Goal: Task Accomplishment & Management: Complete application form

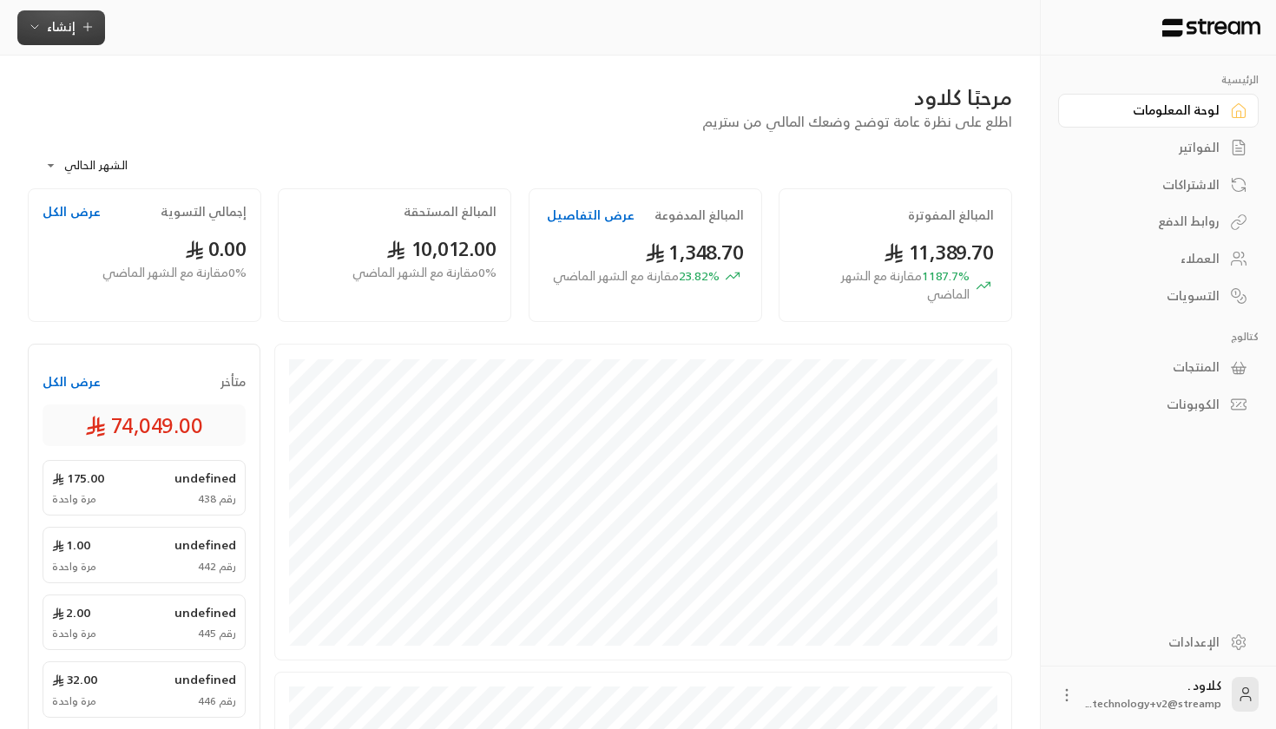
click at [74, 28] on span "إنشاء" at bounding box center [61, 27] width 29 height 22
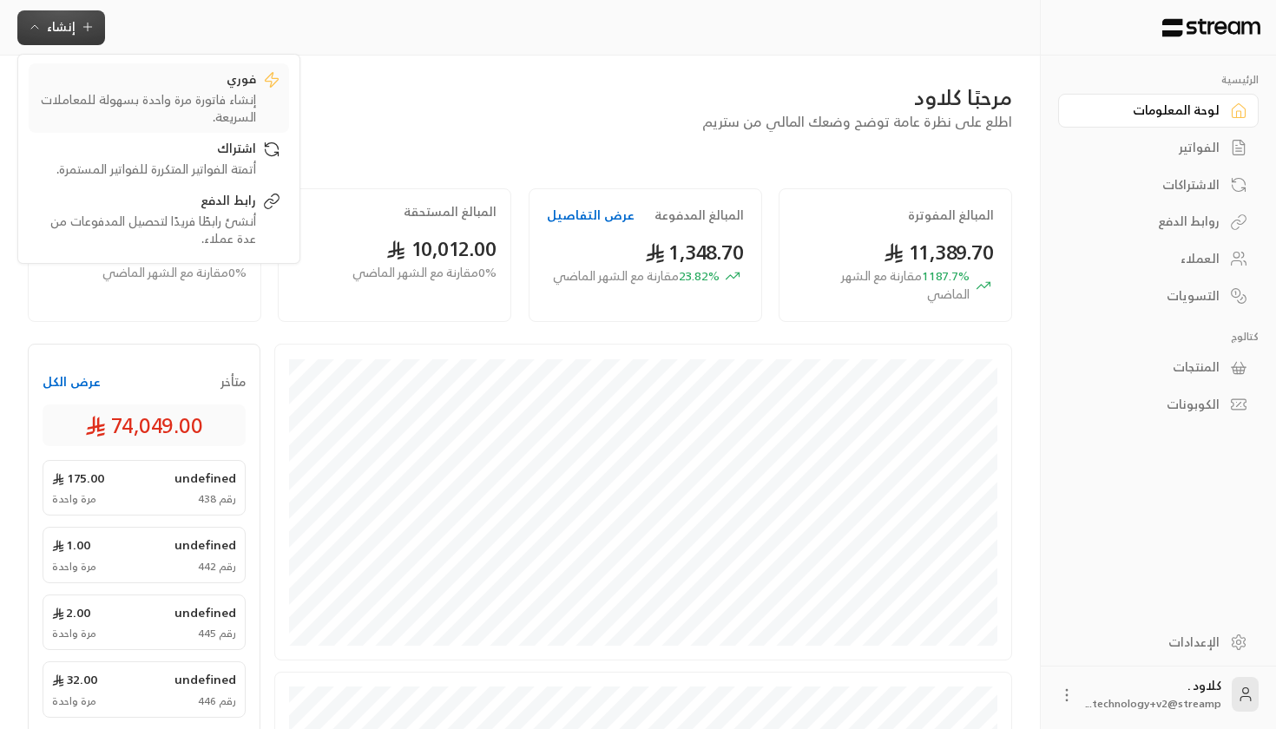
click at [182, 96] on div "إنشاء فاتورة مرة واحدة بسهولة للمعاملات السريعة." at bounding box center [146, 108] width 219 height 35
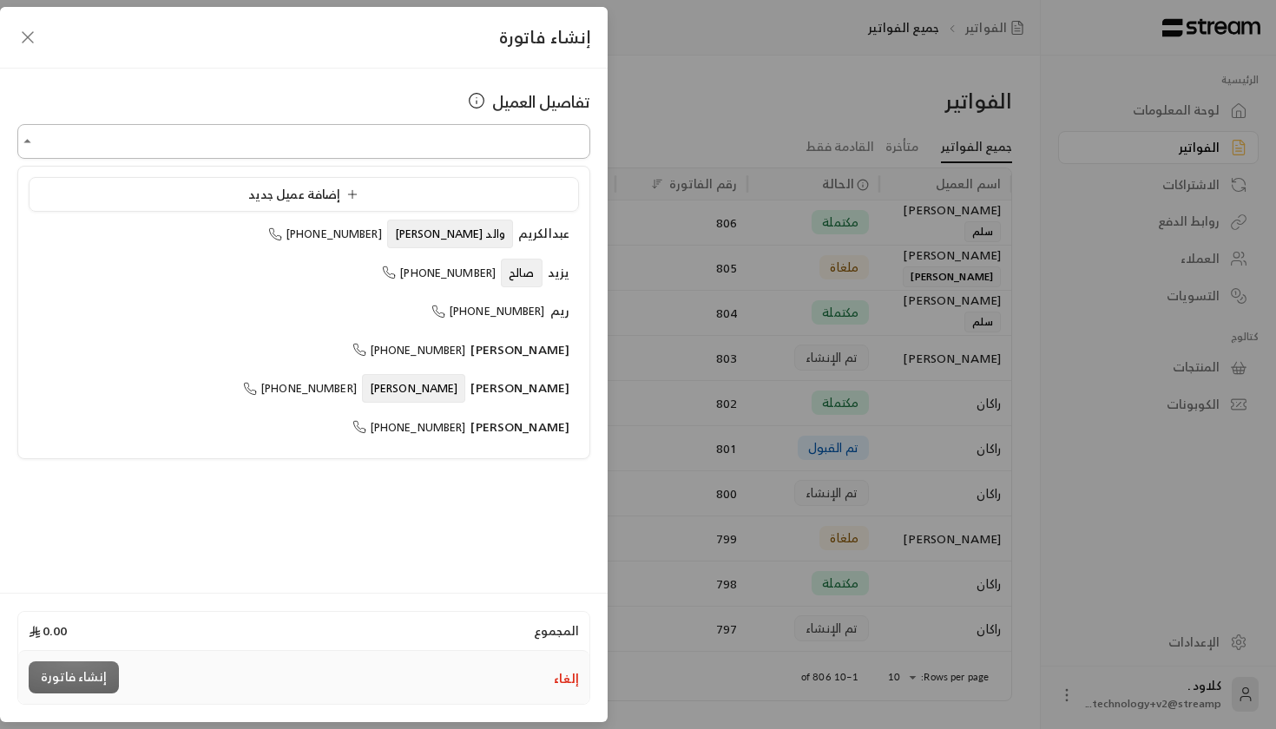
click at [427, 136] on input "اختر العميل" at bounding box center [303, 142] width 573 height 30
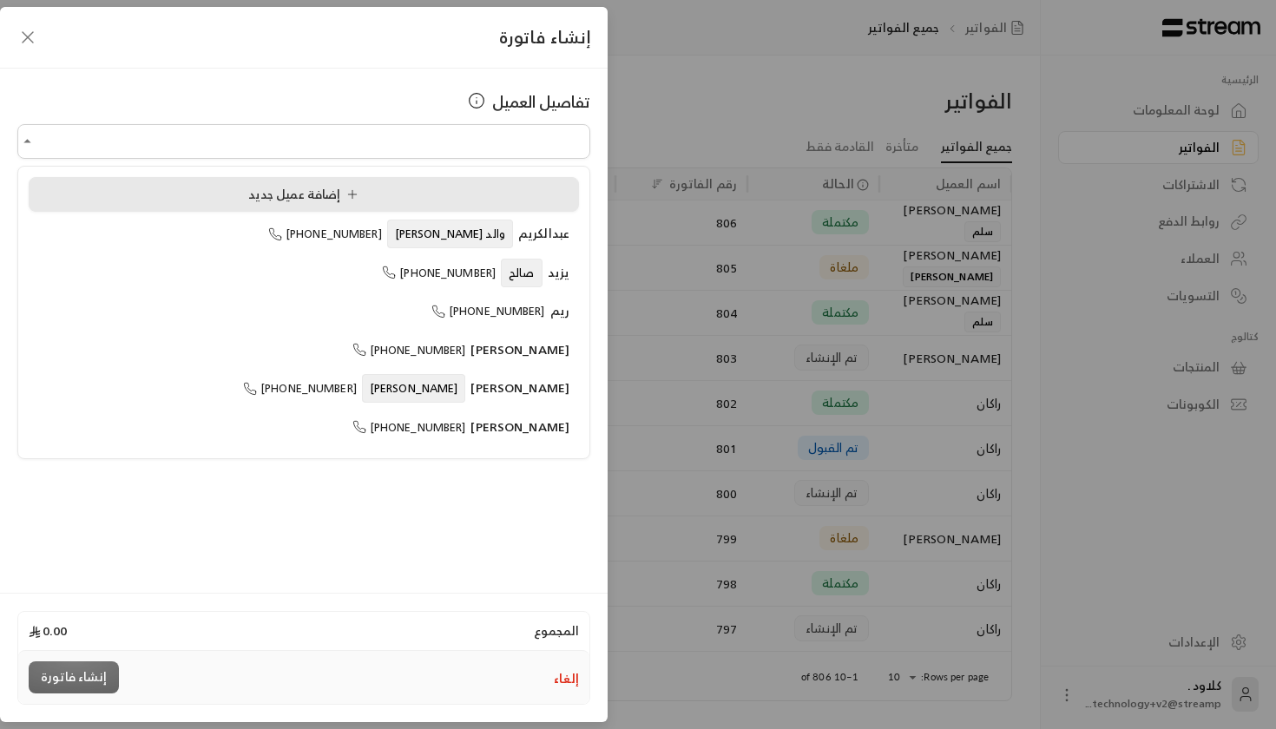
click at [317, 200] on span "إضافة عميل جديد" at bounding box center [306, 194] width 117 height 22
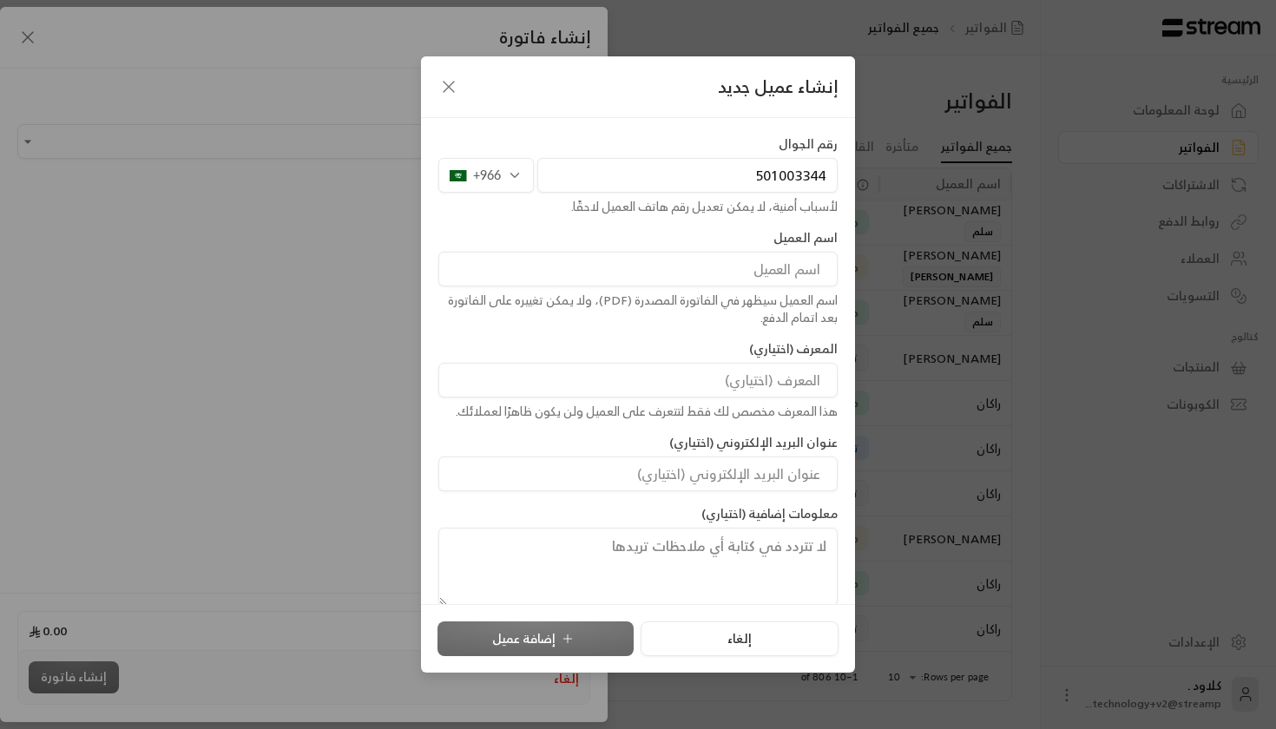
type input "501003344"
type input "d"
type input "[PERSON_NAME]"
click at [695, 378] on input at bounding box center [637, 380] width 399 height 35
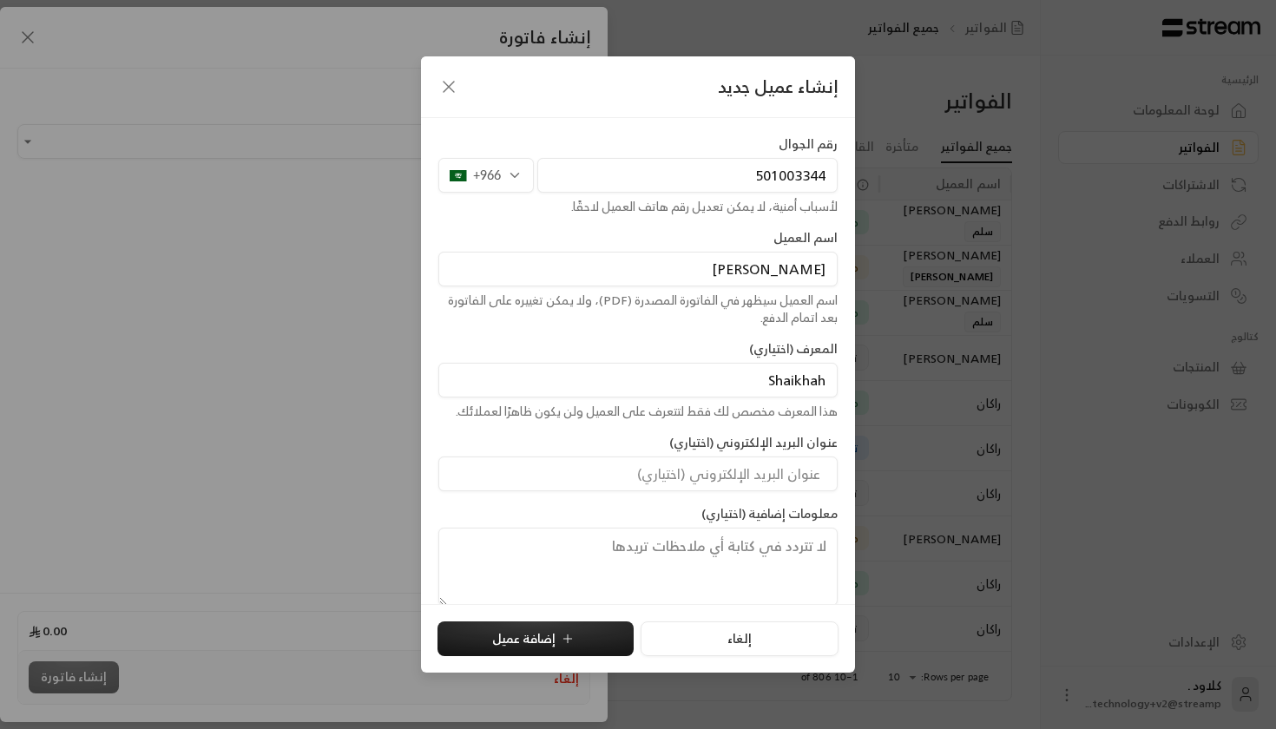
type input "Shaikhah"
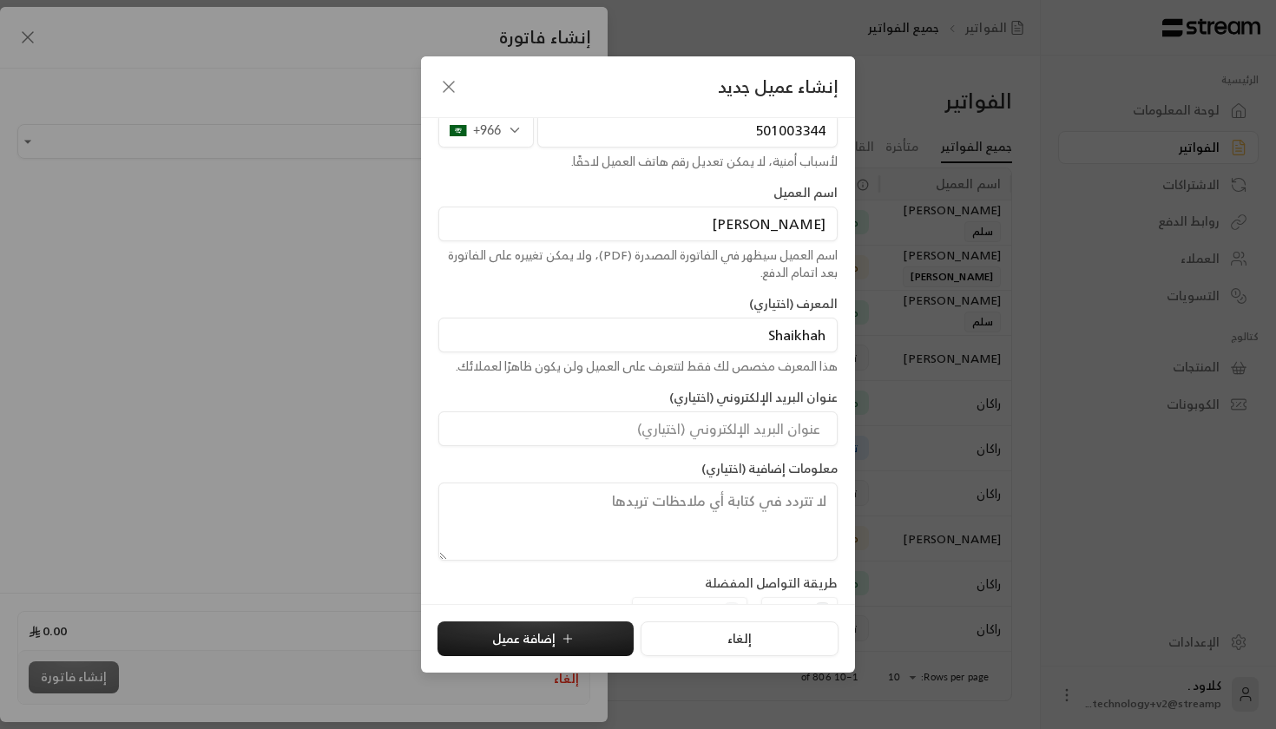
click at [684, 396] on label "عنوان البريد الإلكتروني (اختياري)" at bounding box center [753, 397] width 168 height 17
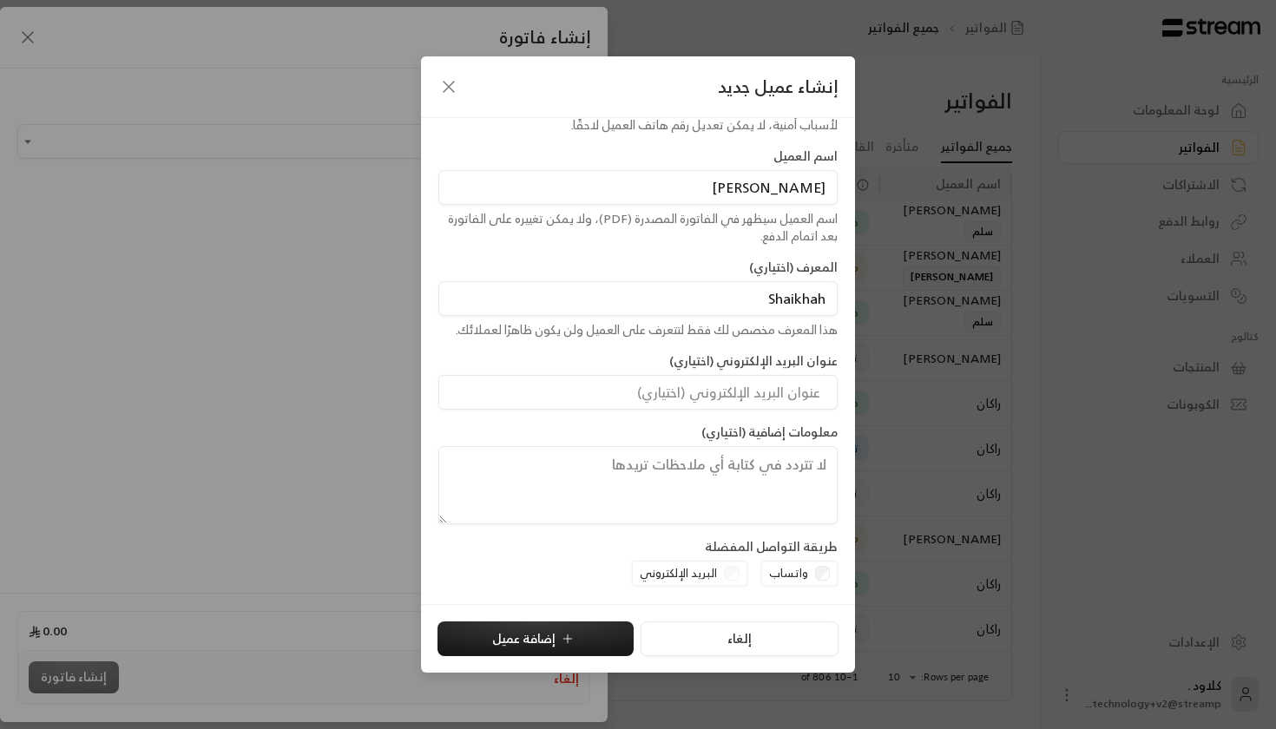
scroll to position [81, 0]
click at [538, 637] on button "إضافة عميل" at bounding box center [536, 639] width 196 height 35
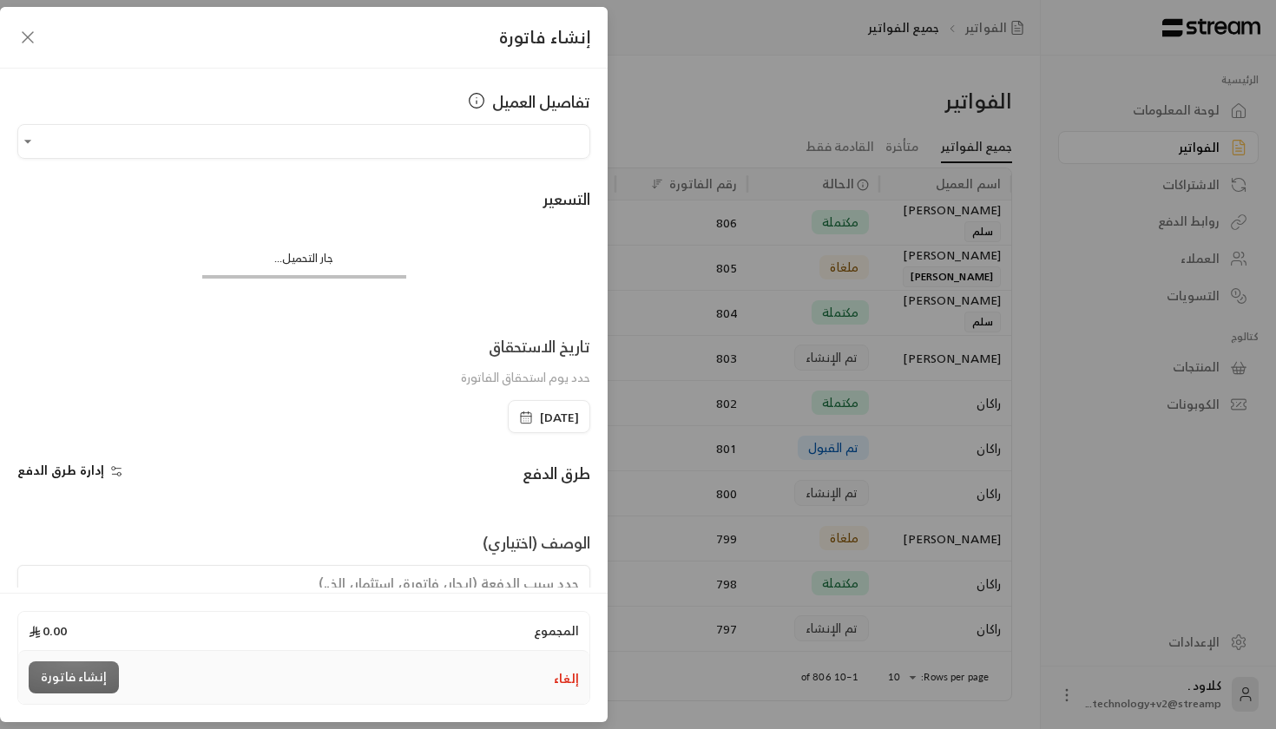
type input "**********"
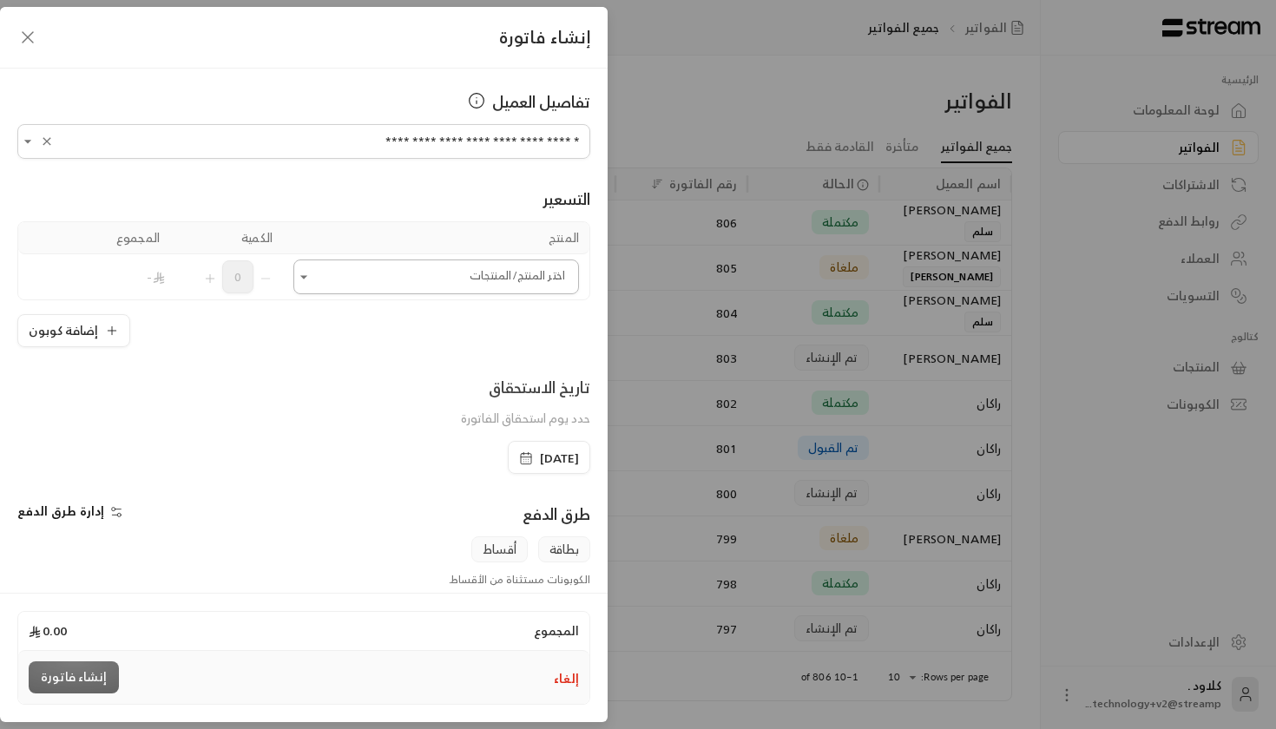
click at [485, 287] on input "اختر العميل" at bounding box center [436, 277] width 286 height 30
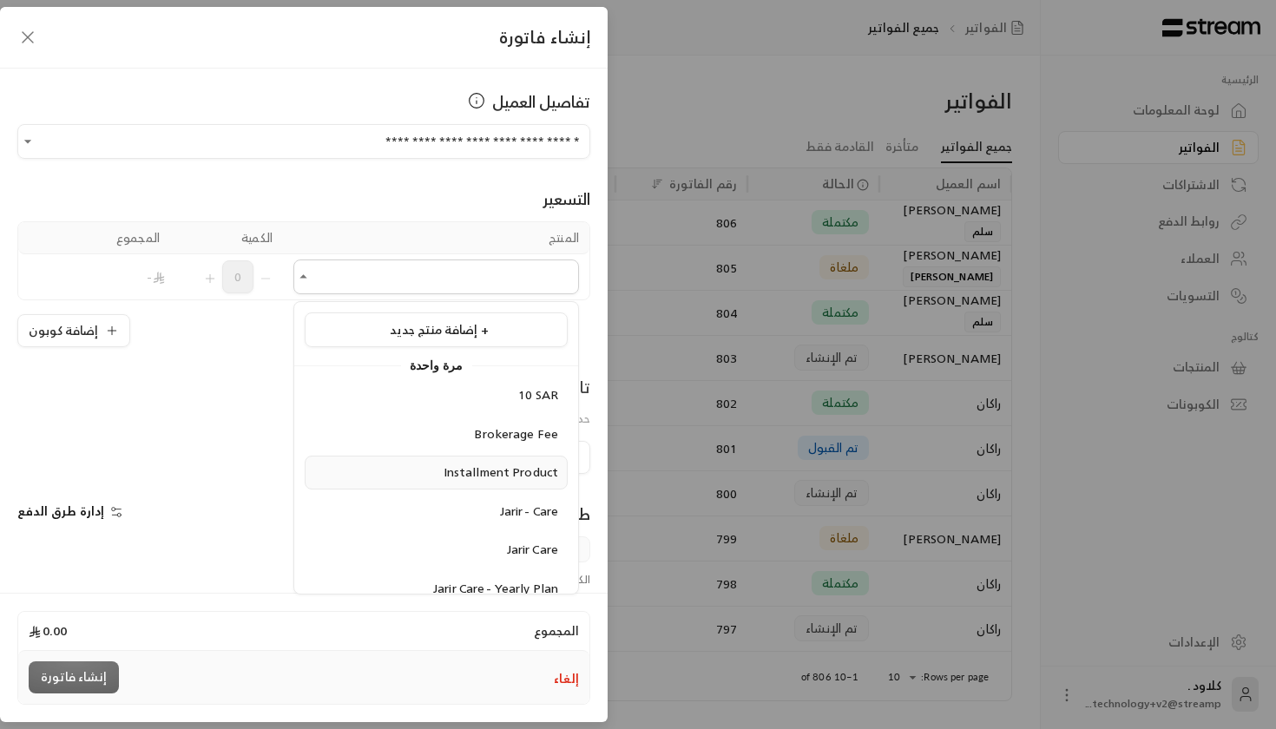
scroll to position [30, 0]
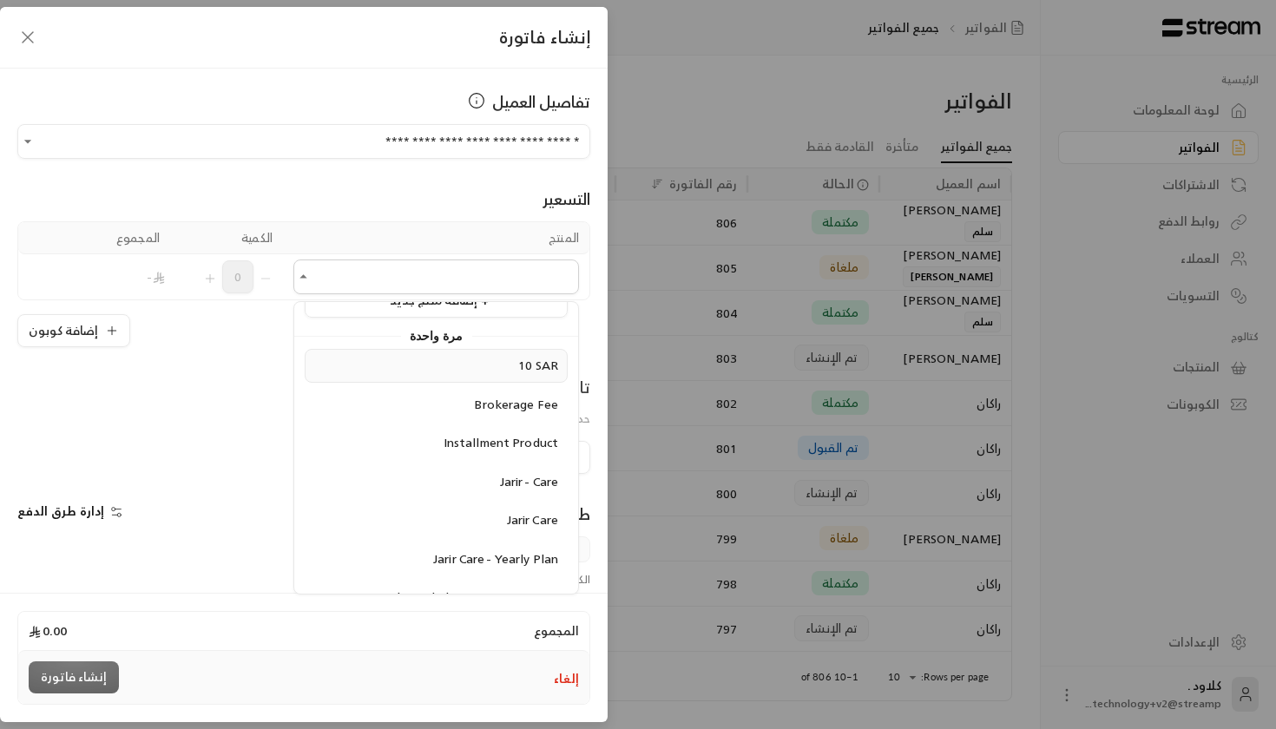
click at [498, 366] on div "10 SAR" at bounding box center [436, 366] width 244 height 18
type input "******"
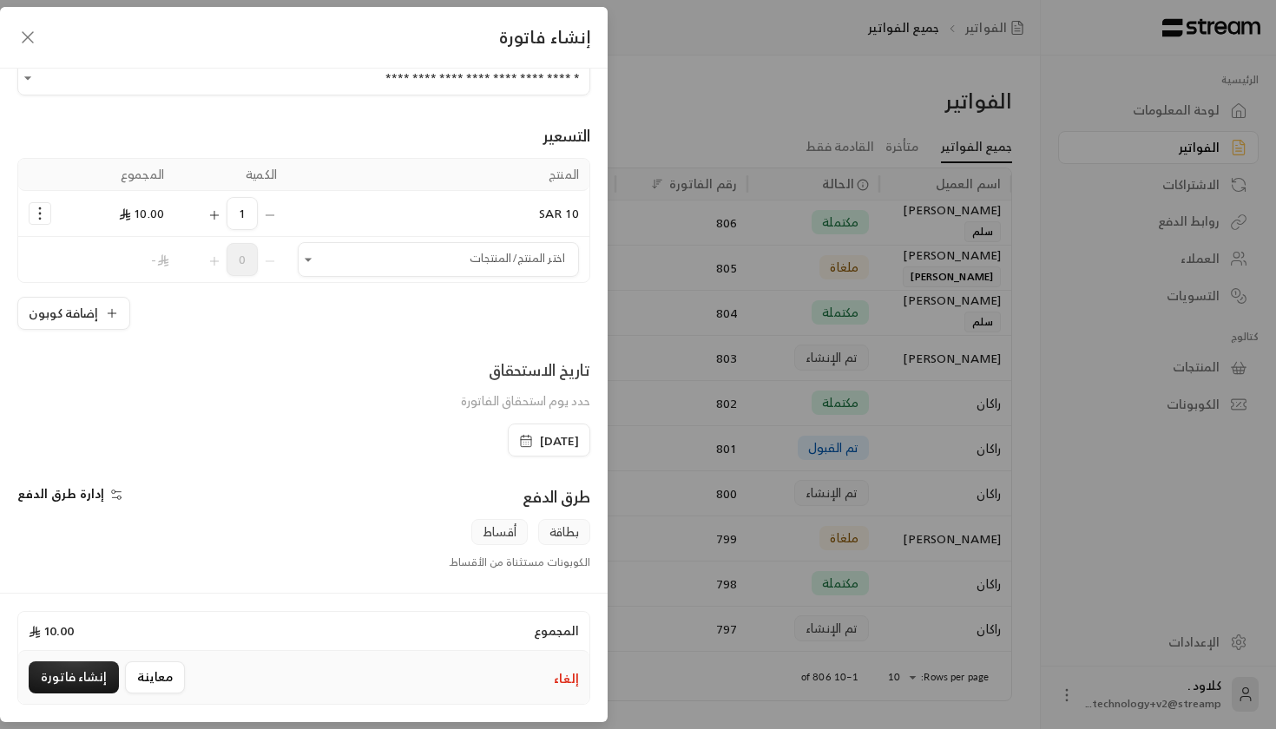
scroll to position [105, 0]
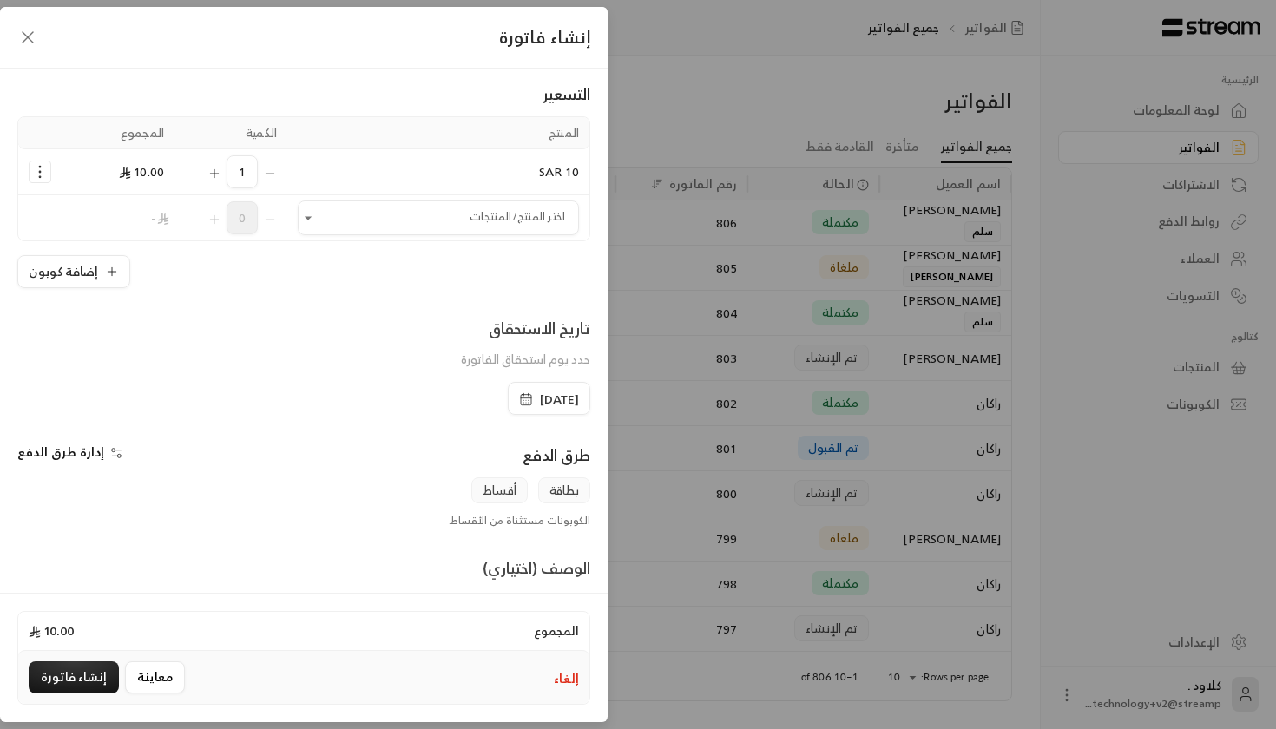
click at [540, 397] on span "[DATE]" at bounding box center [559, 399] width 39 height 17
click at [180, 460] on div "إدارة طرق الدفع" at bounding box center [156, 460] width 295 height 35
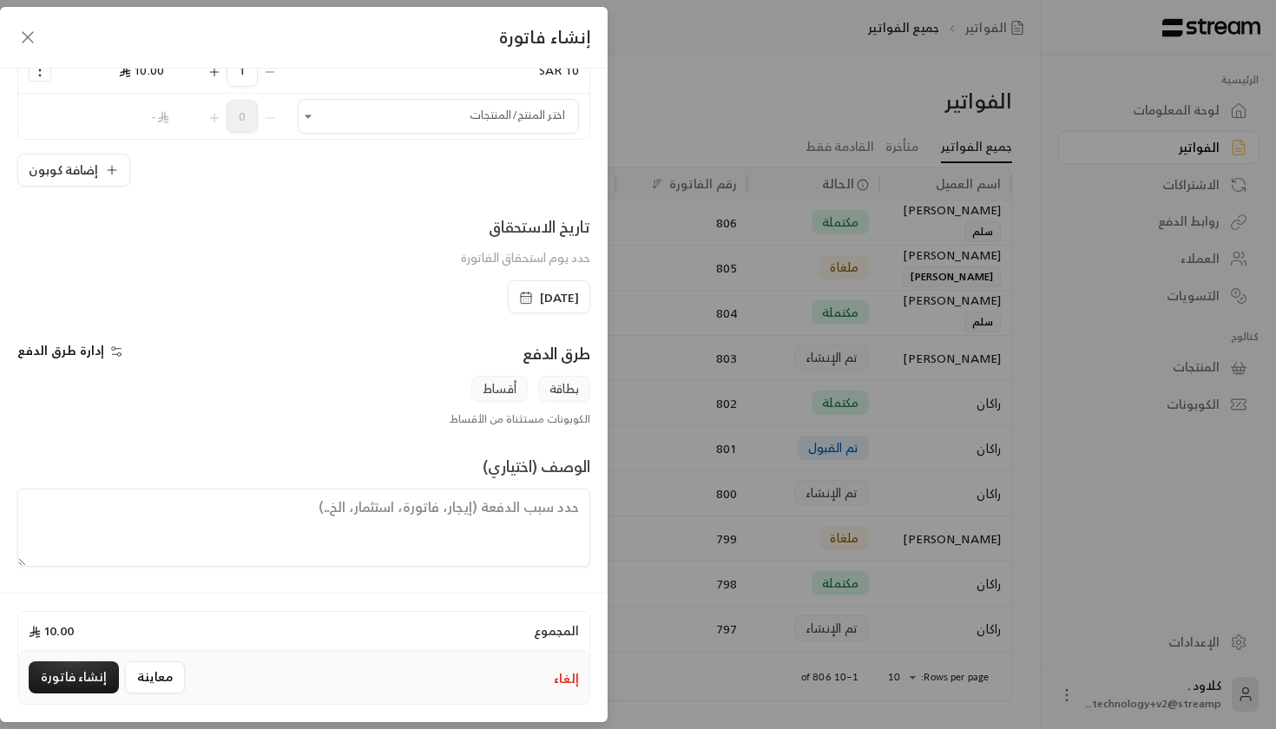
scroll to position [207, 0]
click at [73, 346] on span "إدارة طرق الدفع" at bounding box center [60, 350] width 87 height 22
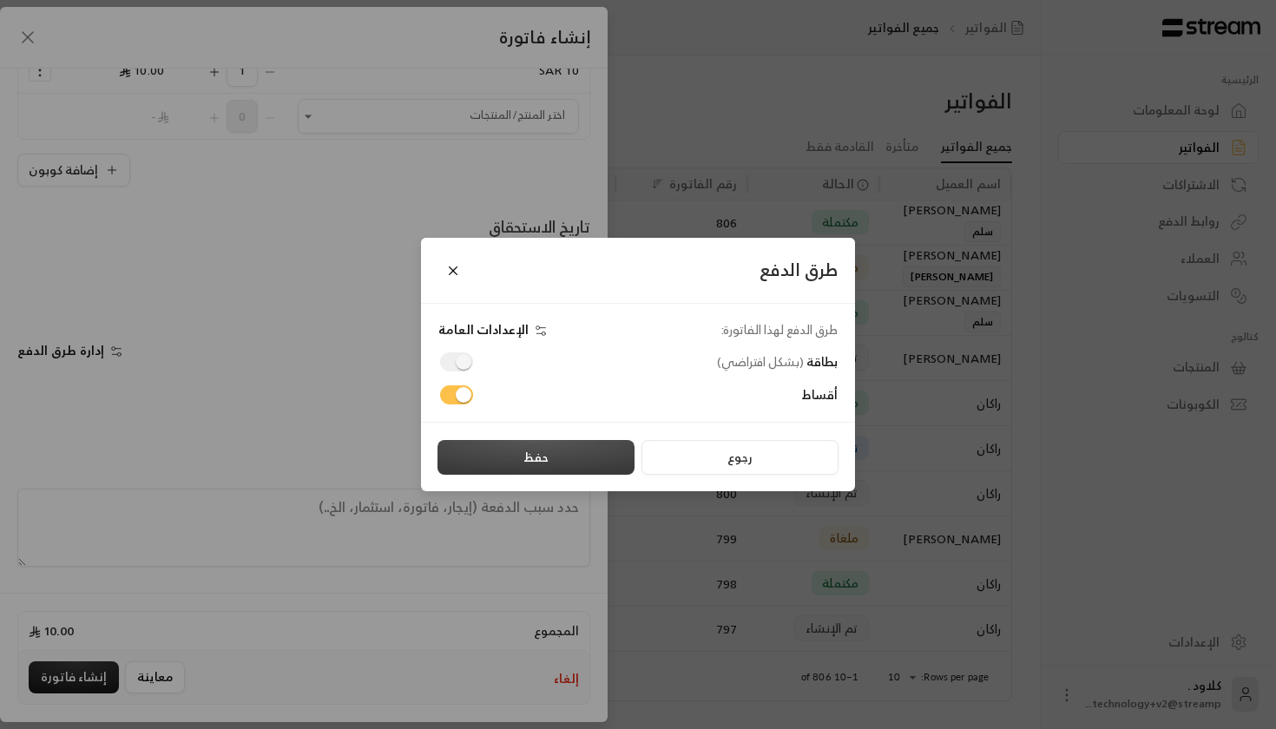
click at [516, 465] on button "حفظ" at bounding box center [536, 457] width 197 height 35
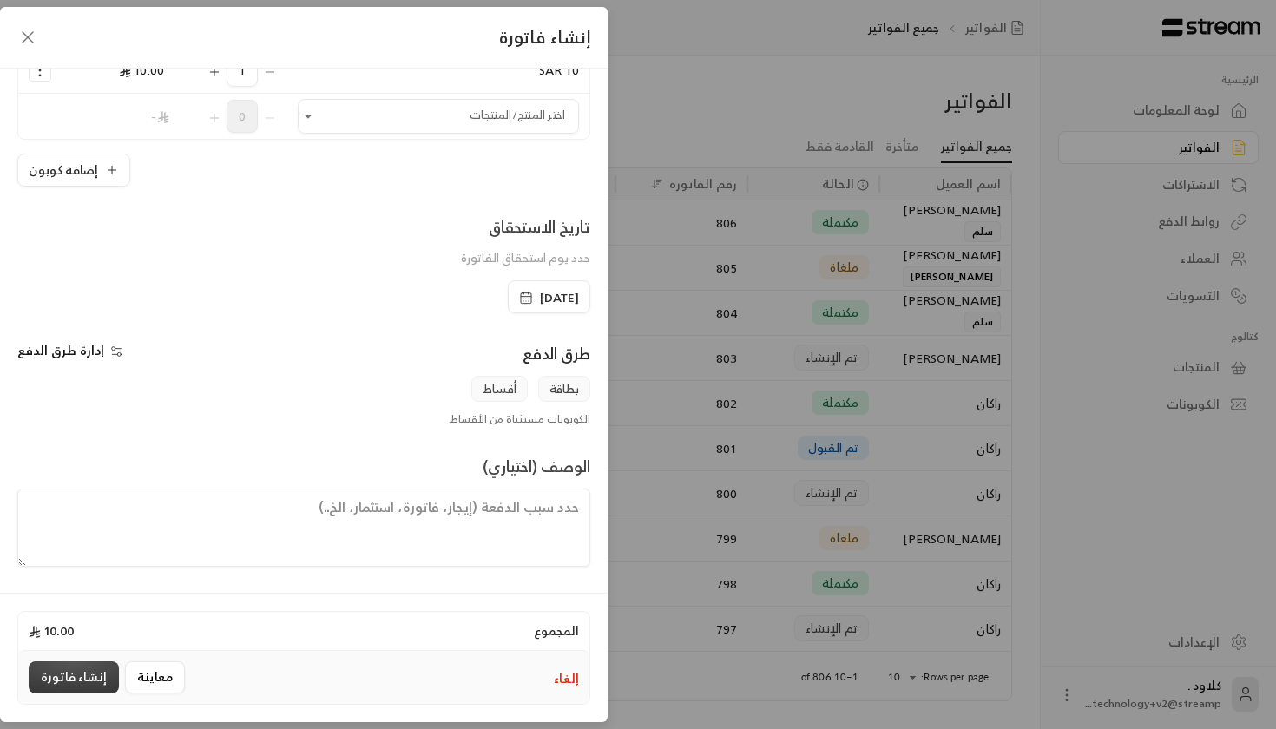
click at [50, 682] on button "إنشاء فاتورة" at bounding box center [74, 678] width 90 height 32
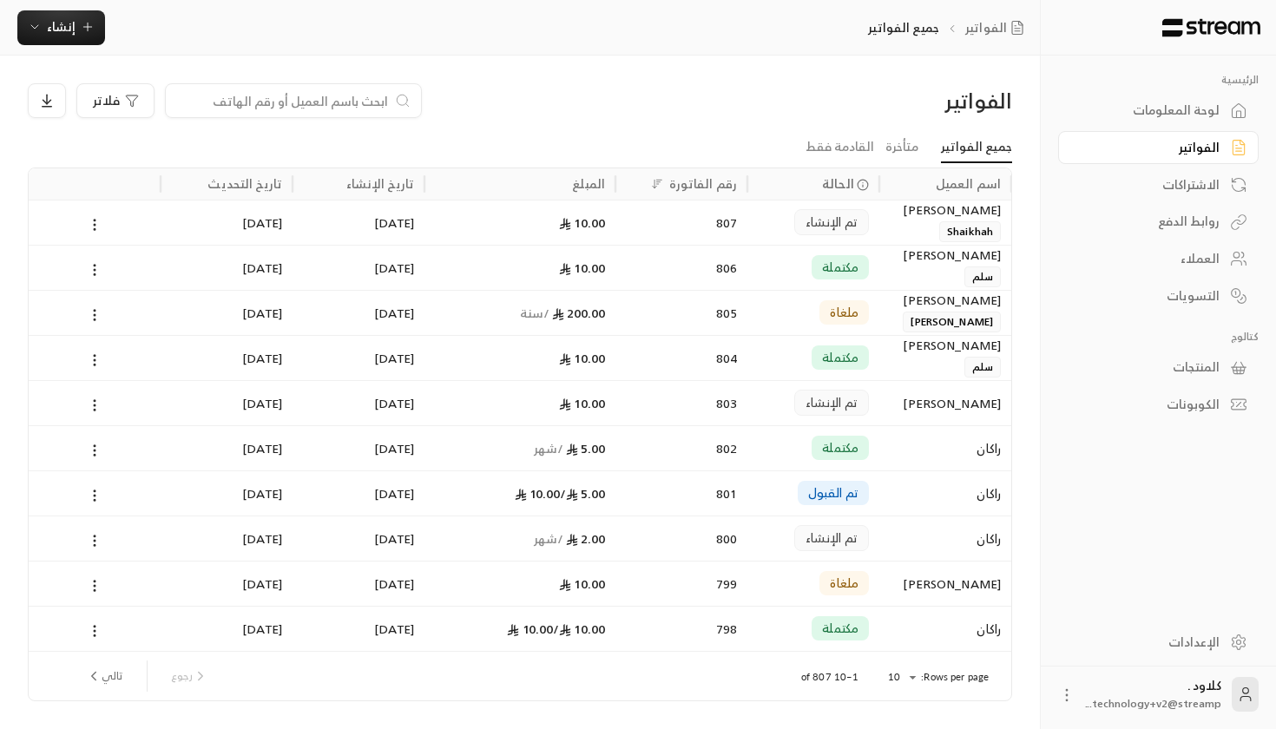
click at [550, 210] on div "10.00" at bounding box center [520, 223] width 170 height 44
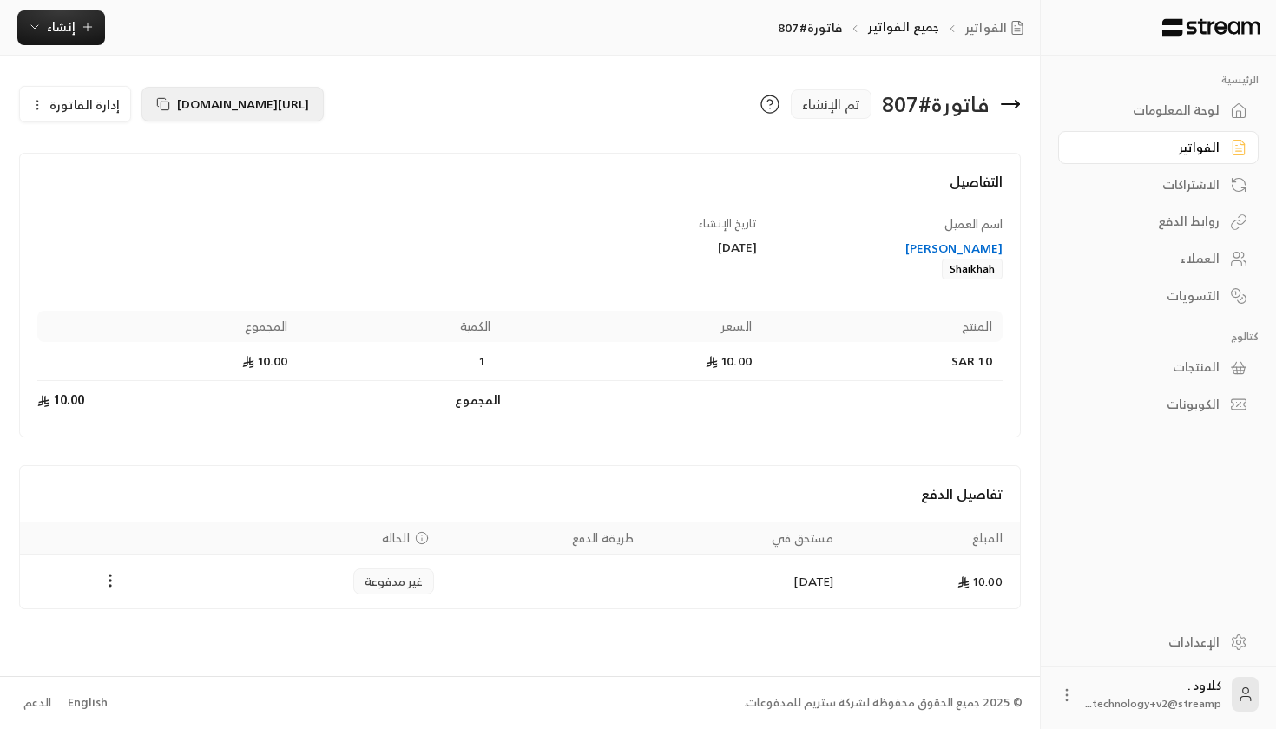
click at [165, 102] on icon at bounding box center [163, 104] width 14 height 14
click at [57, 30] on span "إنشاء" at bounding box center [61, 27] width 29 height 22
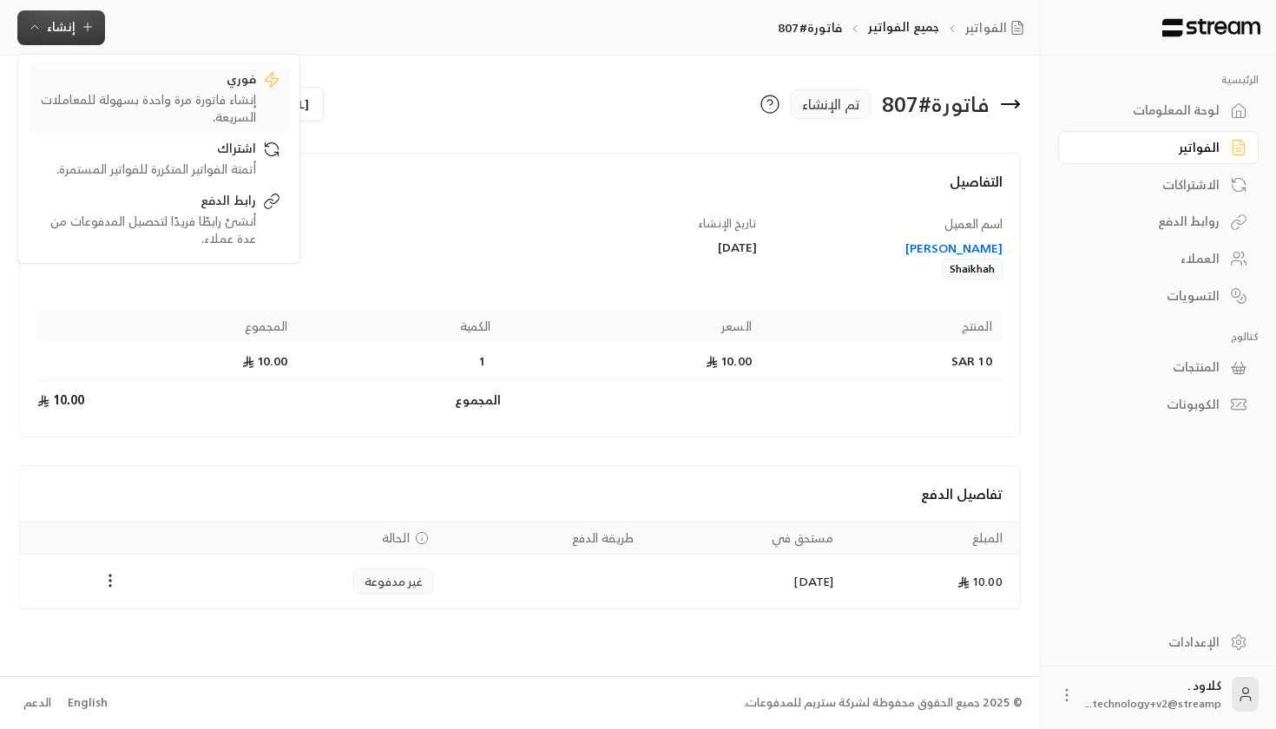
click at [118, 110] on div "إنشاء فاتورة مرة واحدة بسهولة للمعاملات السريعة." at bounding box center [146, 108] width 219 height 35
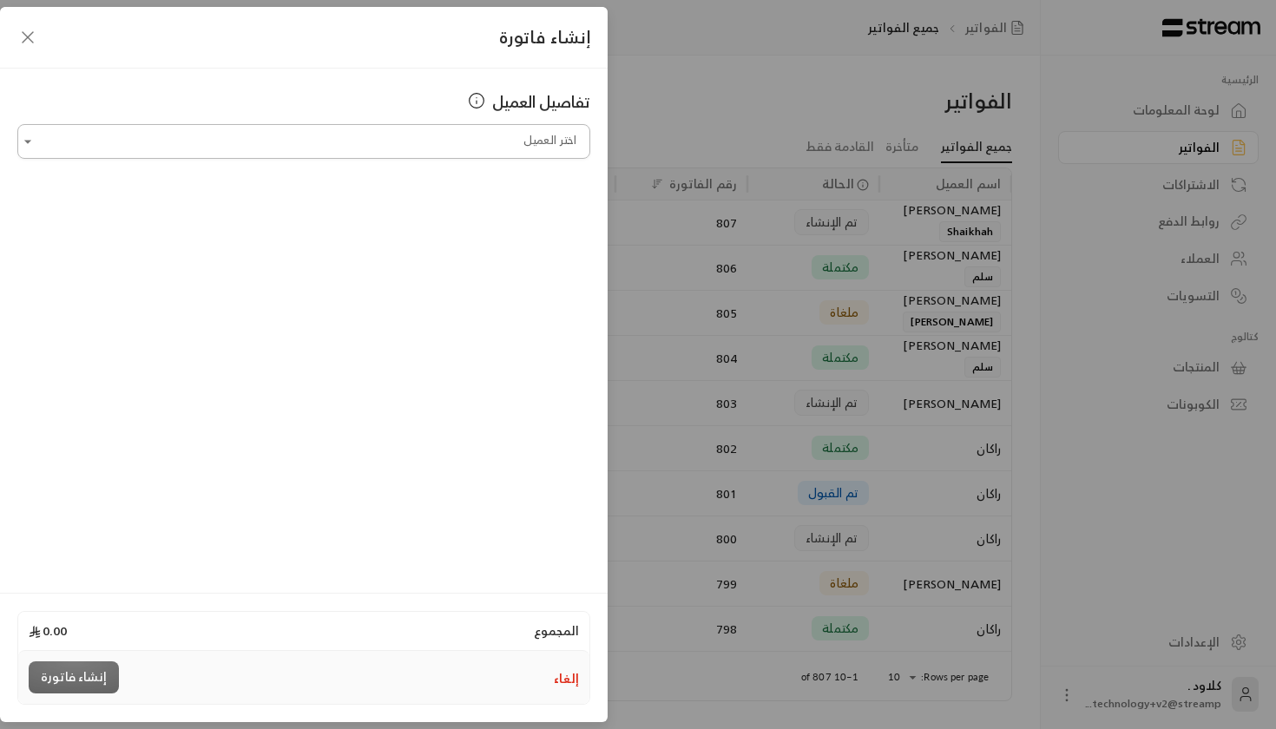
click at [336, 146] on input "اختر العميل" at bounding box center [303, 142] width 573 height 30
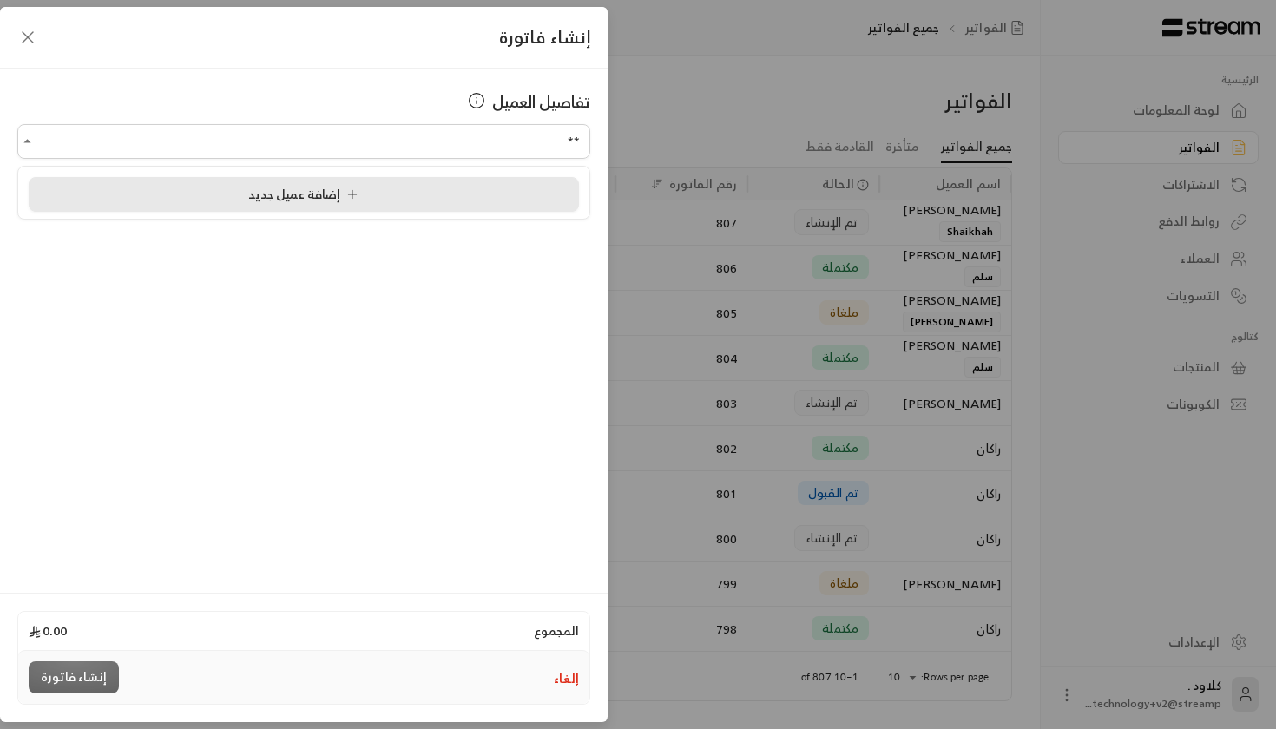
type input "*"
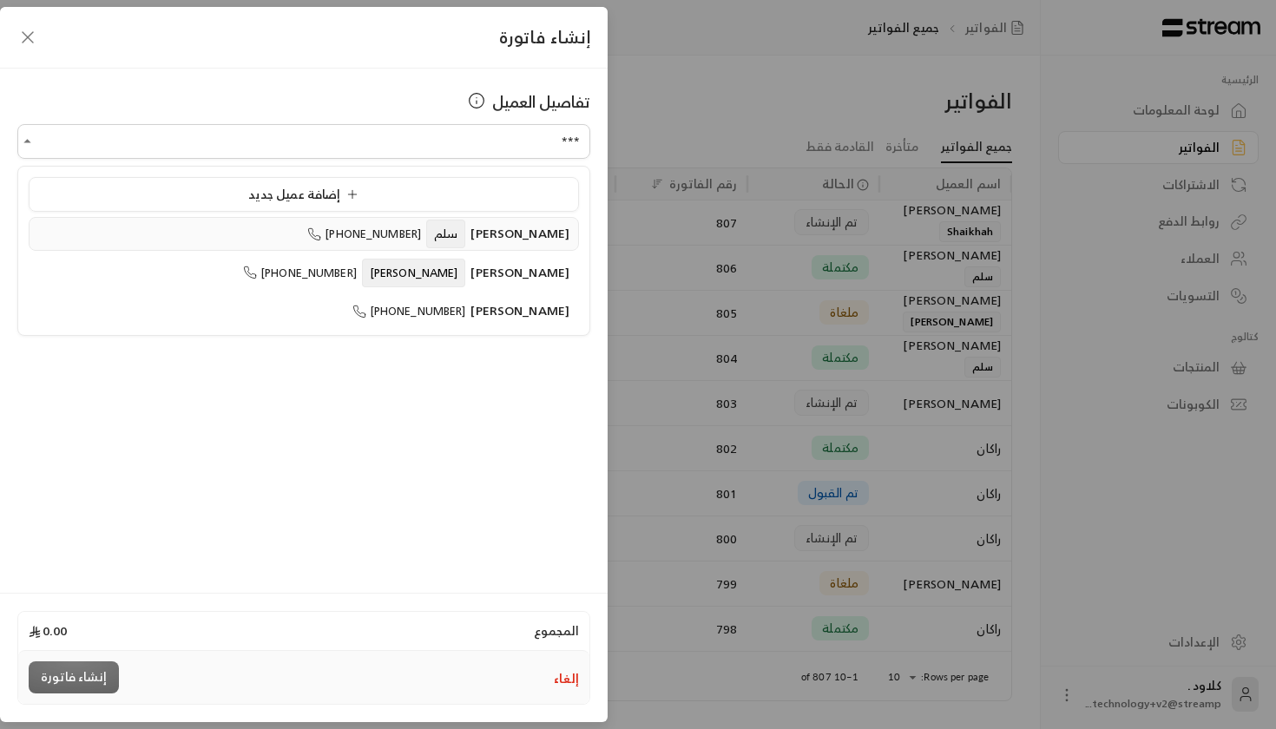
click at [421, 227] on span "[PHONE_NUMBER]" at bounding box center [364, 234] width 114 height 20
type input "**********"
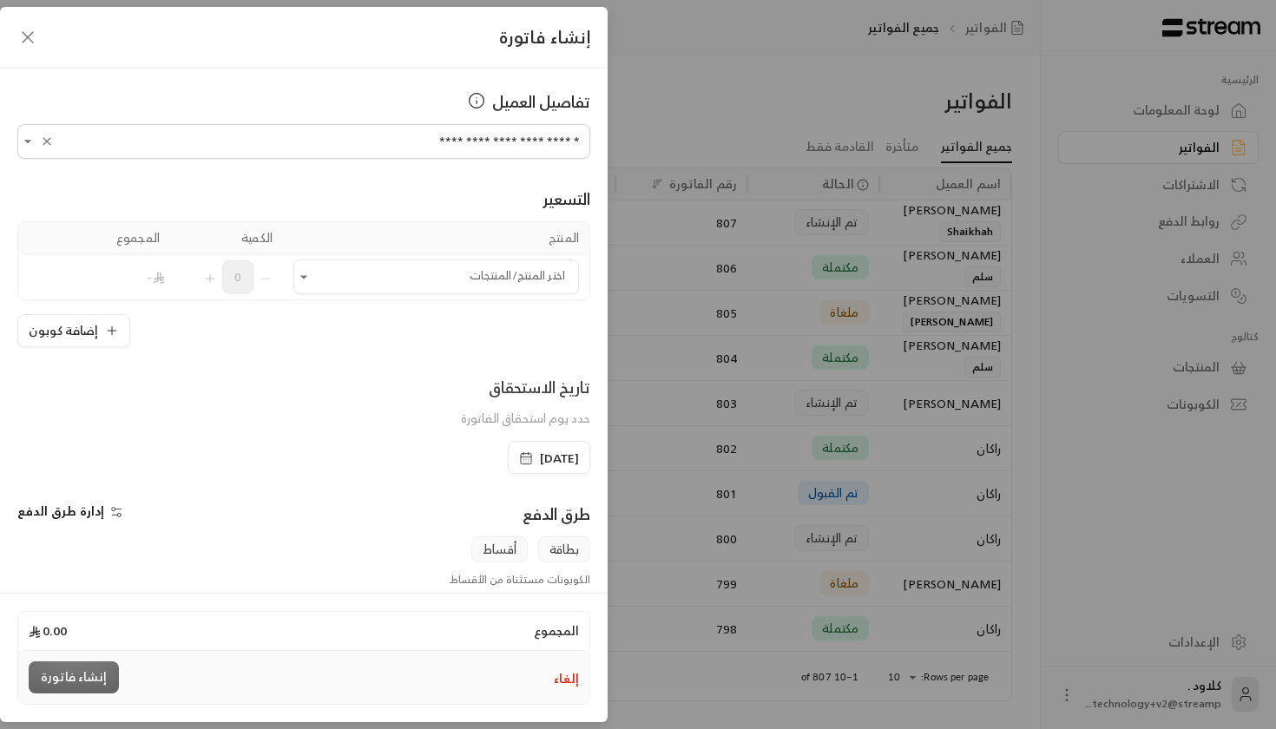
click at [417, 297] on td "اختر المنتج/المنتجات اختر المنتج/المنتجات" at bounding box center [436, 276] width 306 height 45
click at [418, 290] on input "اختر العميل" at bounding box center [436, 277] width 286 height 30
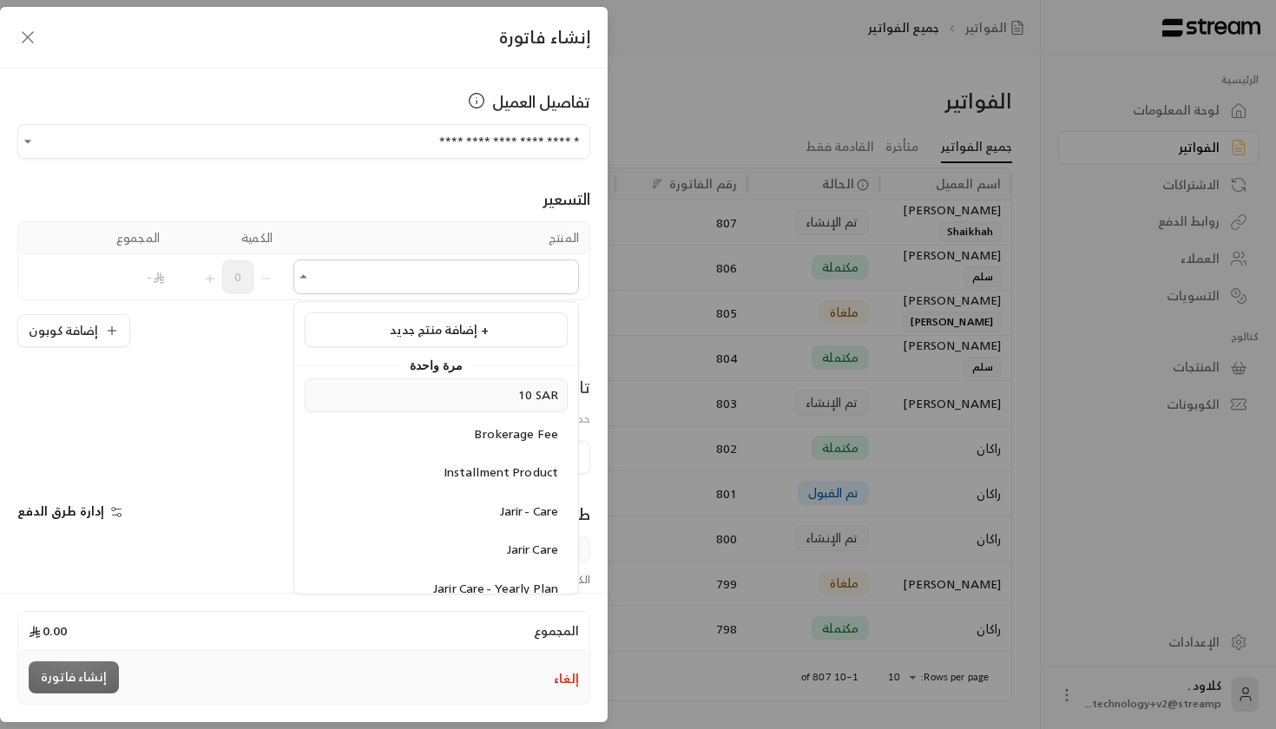
click at [458, 392] on div "10 SAR" at bounding box center [436, 395] width 244 height 18
type input "******"
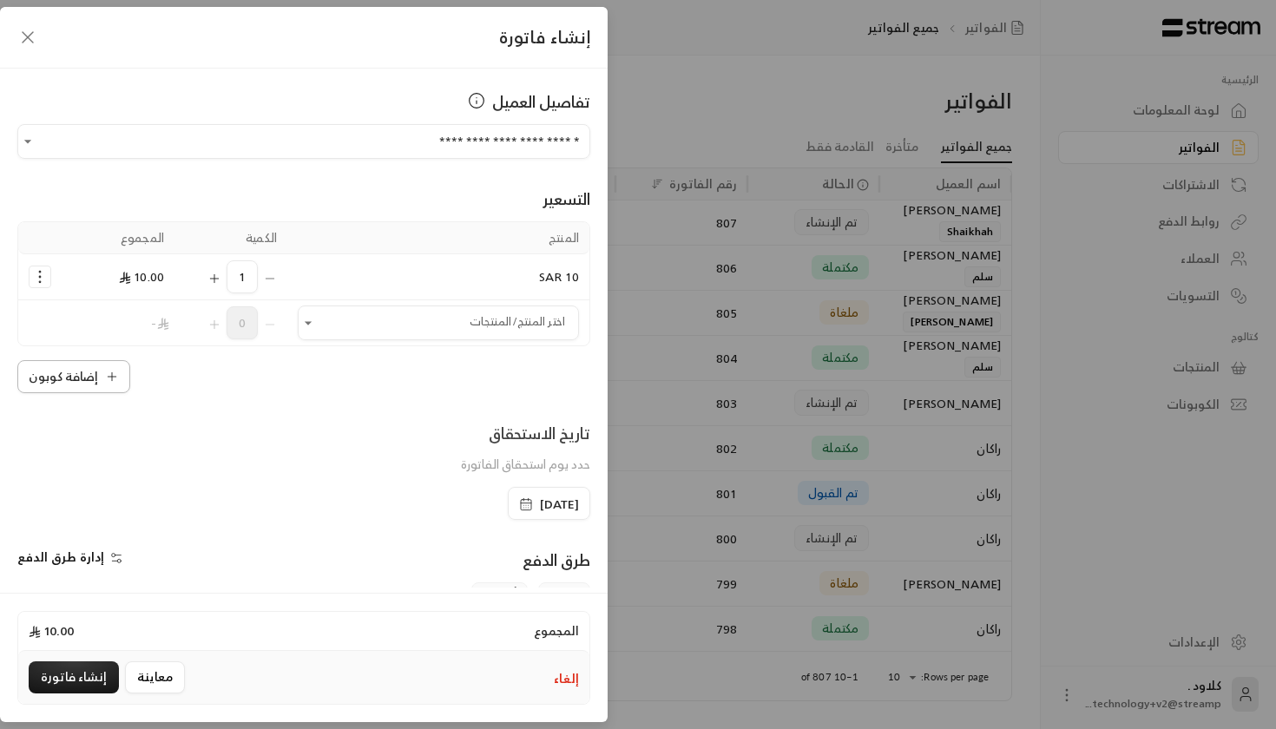
click at [84, 374] on button "إضافة كوبون" at bounding box center [73, 376] width 113 height 33
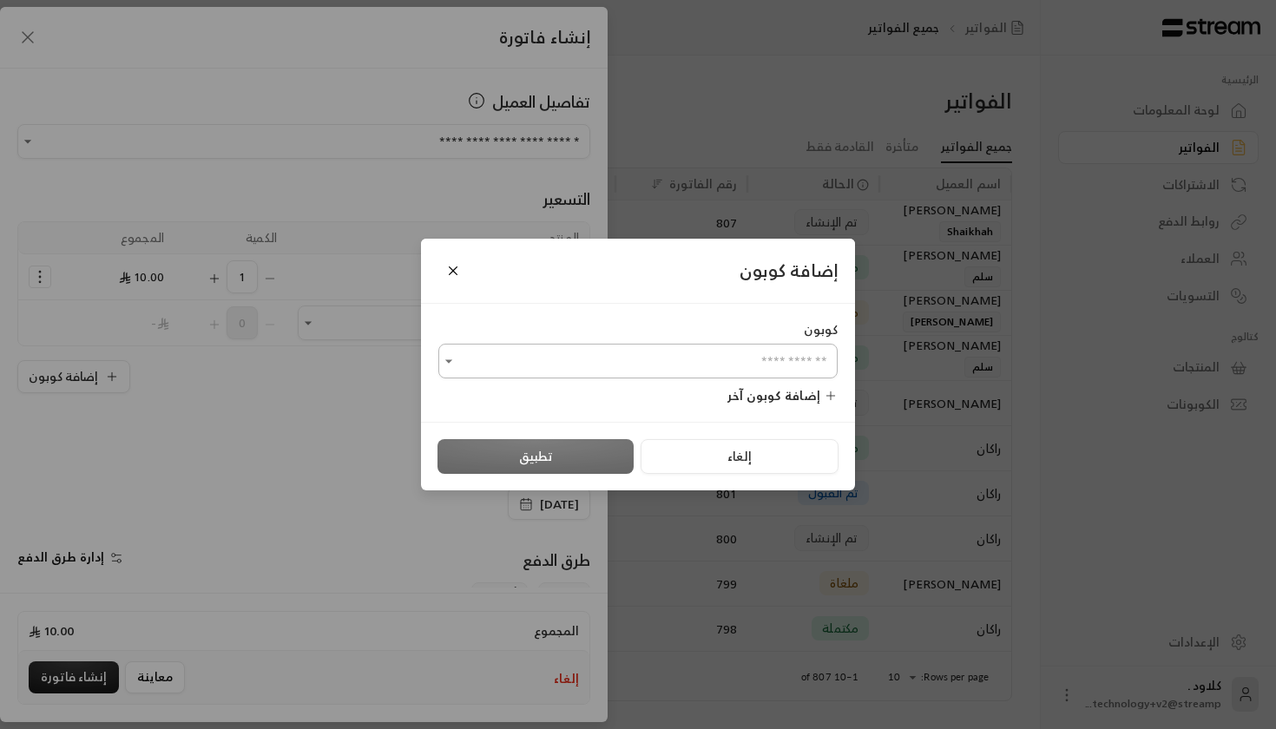
click at [619, 372] on input "اختر العميل" at bounding box center [637, 361] width 399 height 30
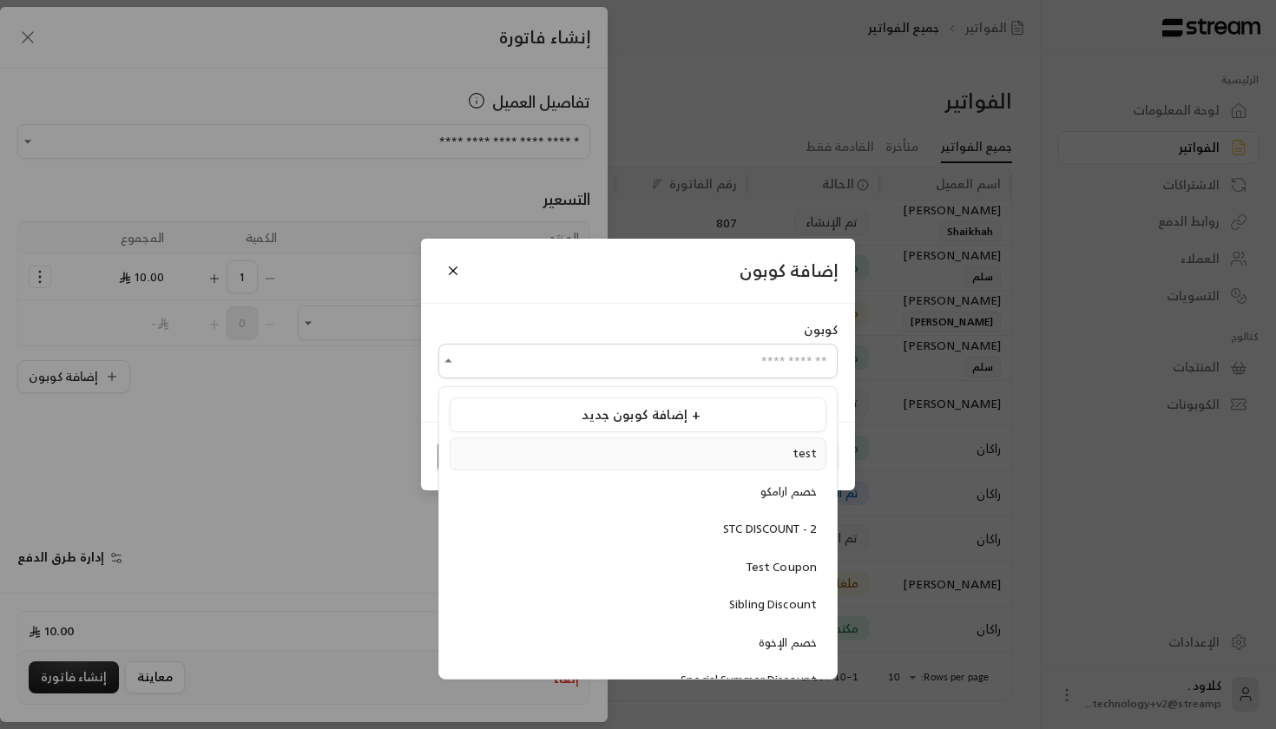
click at [768, 462] on li "test" at bounding box center [638, 454] width 377 height 33
type input "****"
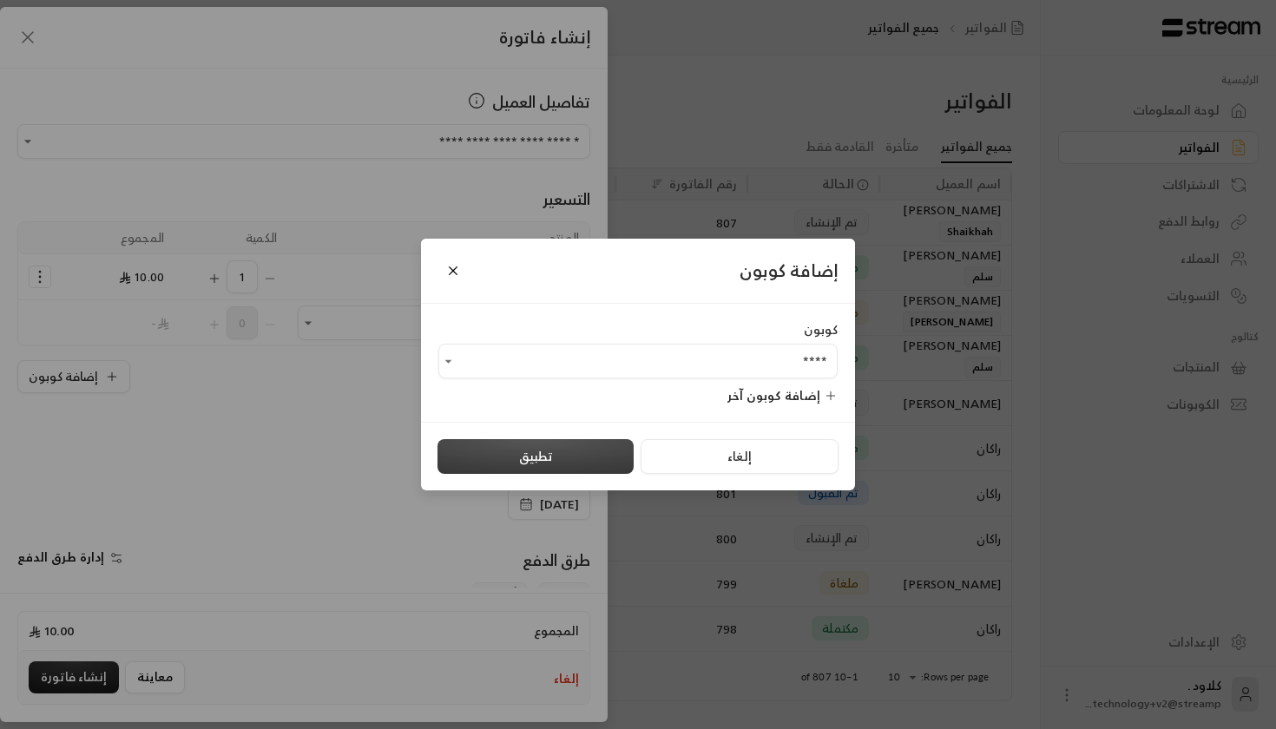
click at [604, 445] on button "تطبيق" at bounding box center [536, 456] width 196 height 35
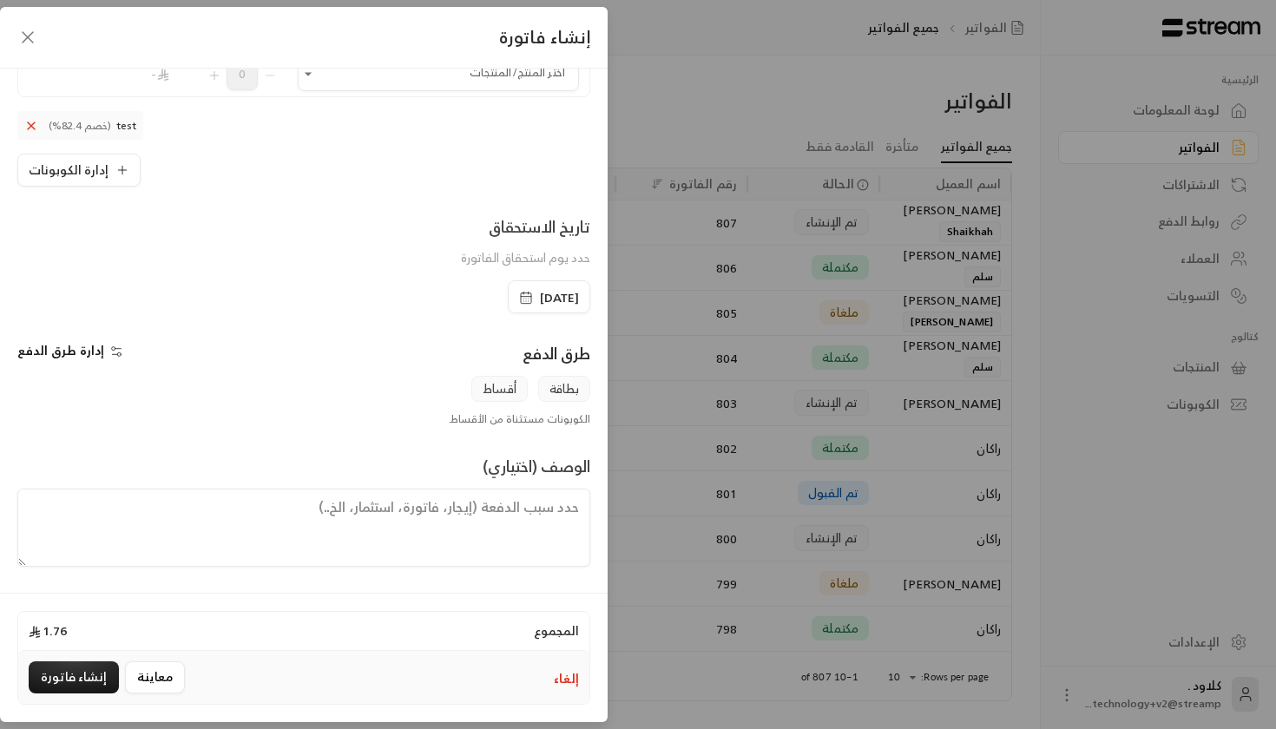
scroll to position [249, 0]
click at [47, 673] on button "إنشاء فاتورة" at bounding box center [74, 678] width 90 height 32
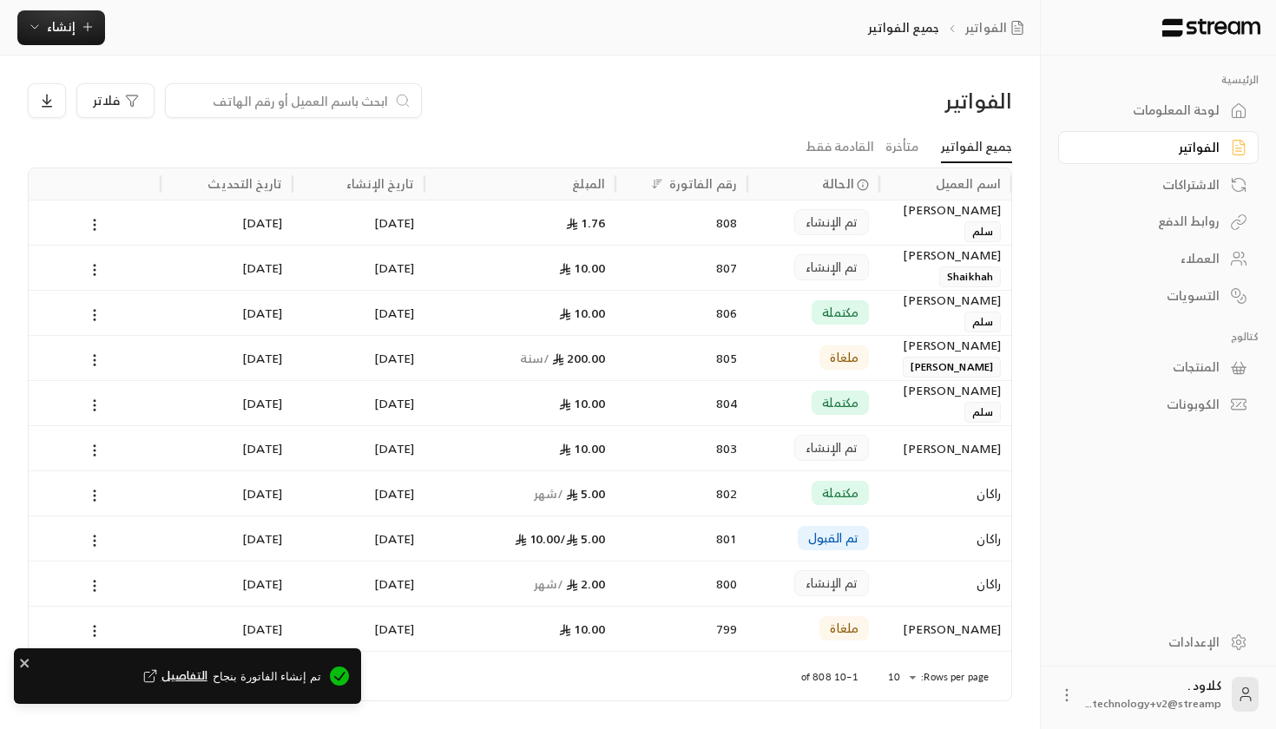
click at [649, 220] on div "808" at bounding box center [681, 223] width 111 height 44
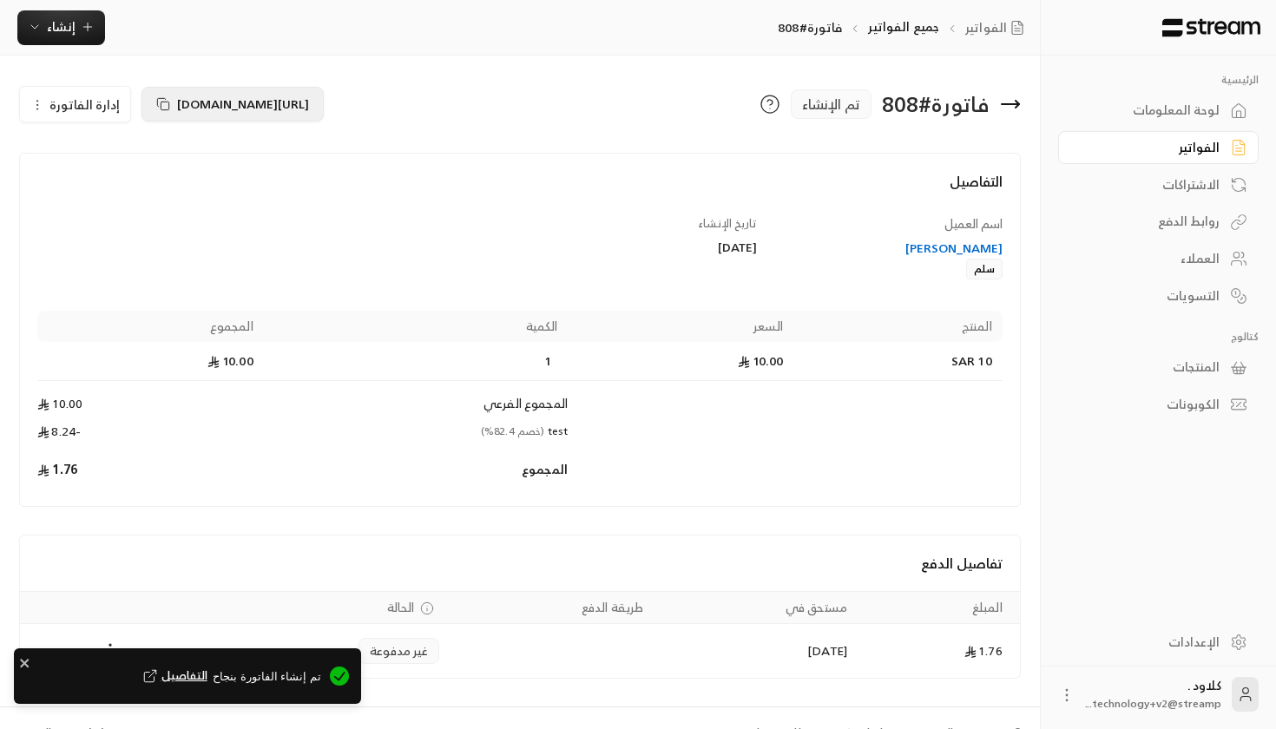
click at [161, 110] on rect at bounding box center [165, 106] width 8 height 8
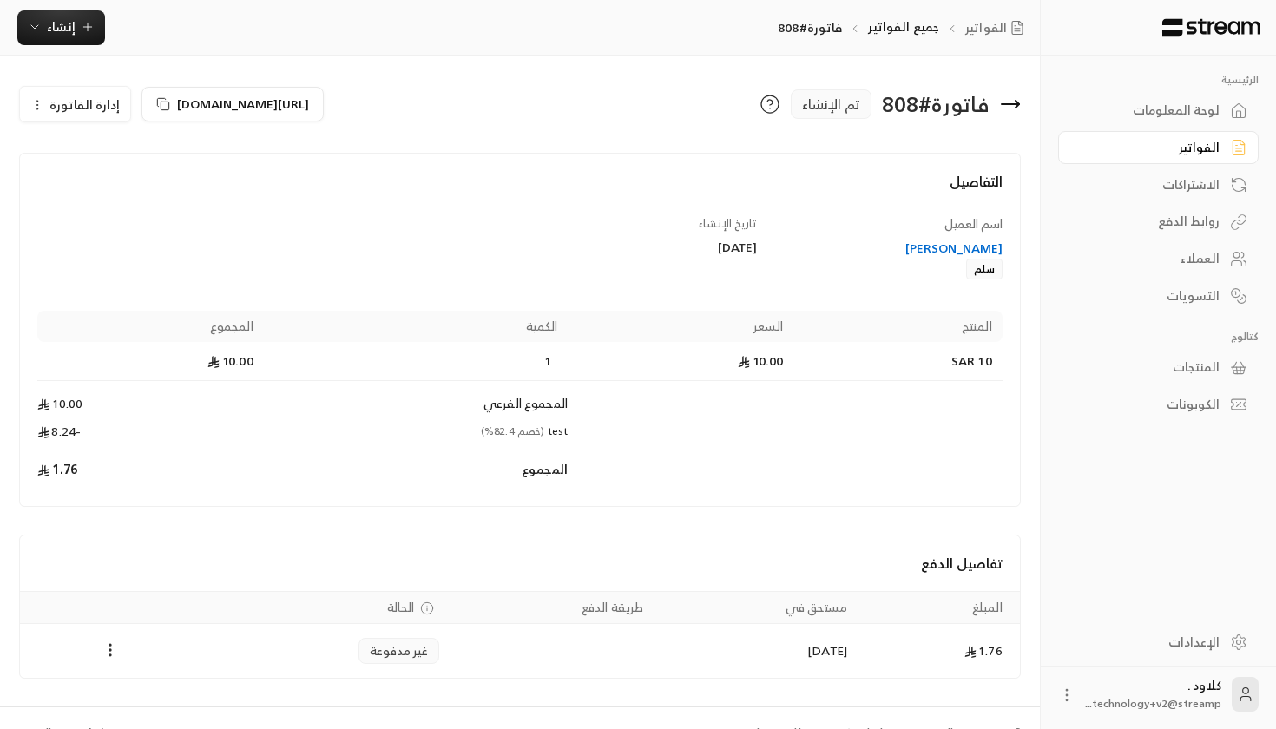
click at [749, 95] on div "فاتورة # 808 تم الإنشاء" at bounding box center [775, 104] width 510 height 42
click at [1187, 114] on div "لوحة المعلومات" at bounding box center [1150, 110] width 140 height 17
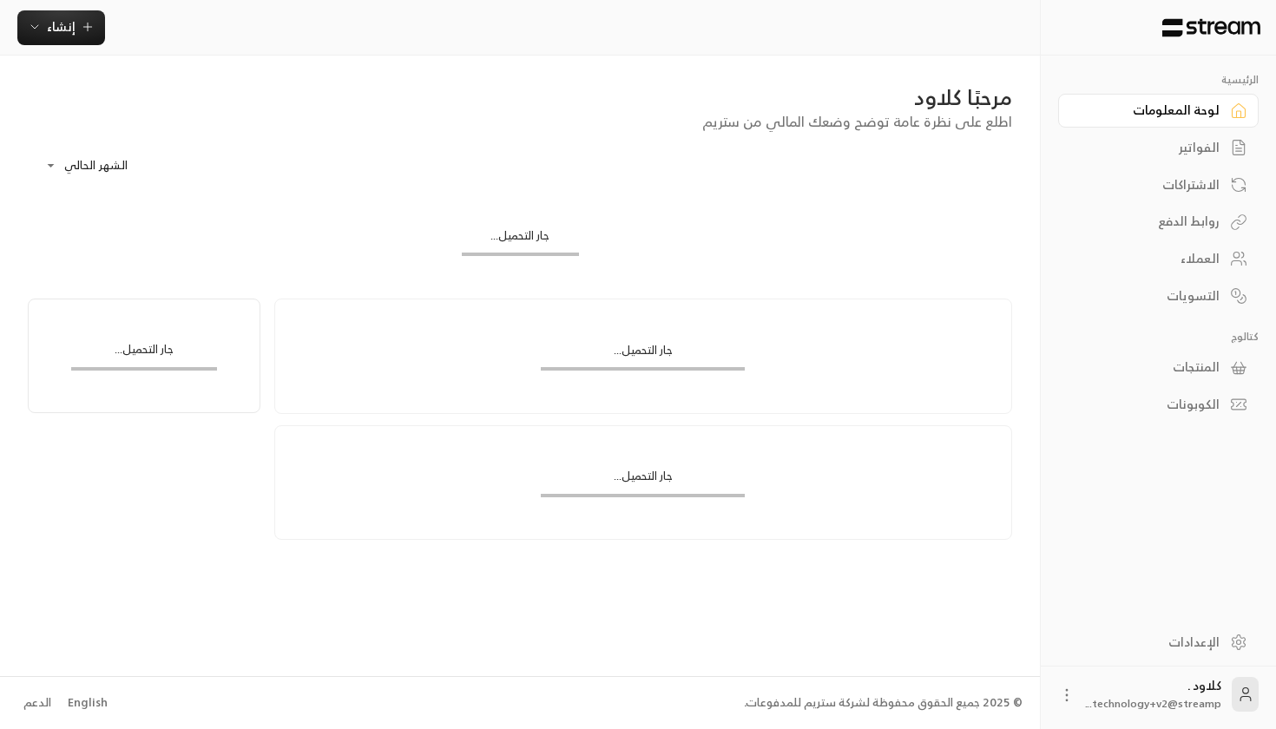
click at [1183, 139] on div "الفواتير" at bounding box center [1150, 147] width 140 height 17
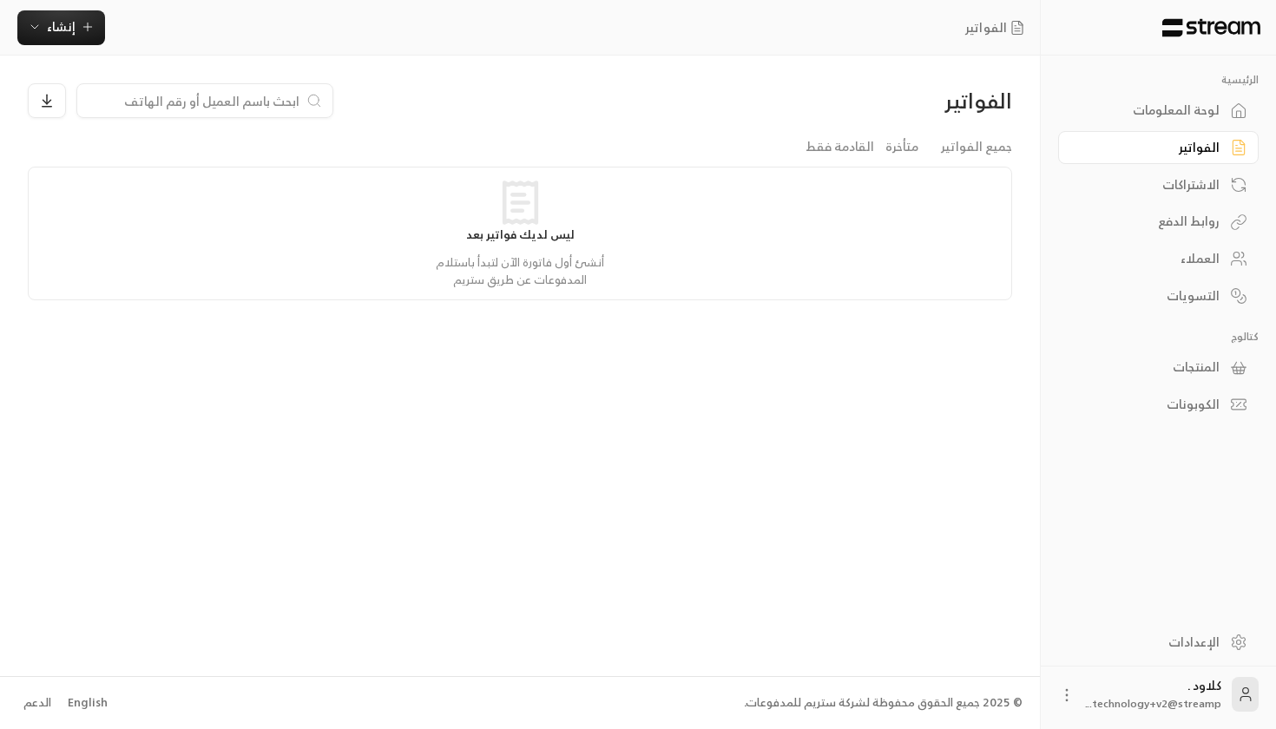
click at [1183, 139] on div "الفواتير" at bounding box center [1150, 147] width 140 height 17
